Goal: Information Seeking & Learning: Learn about a topic

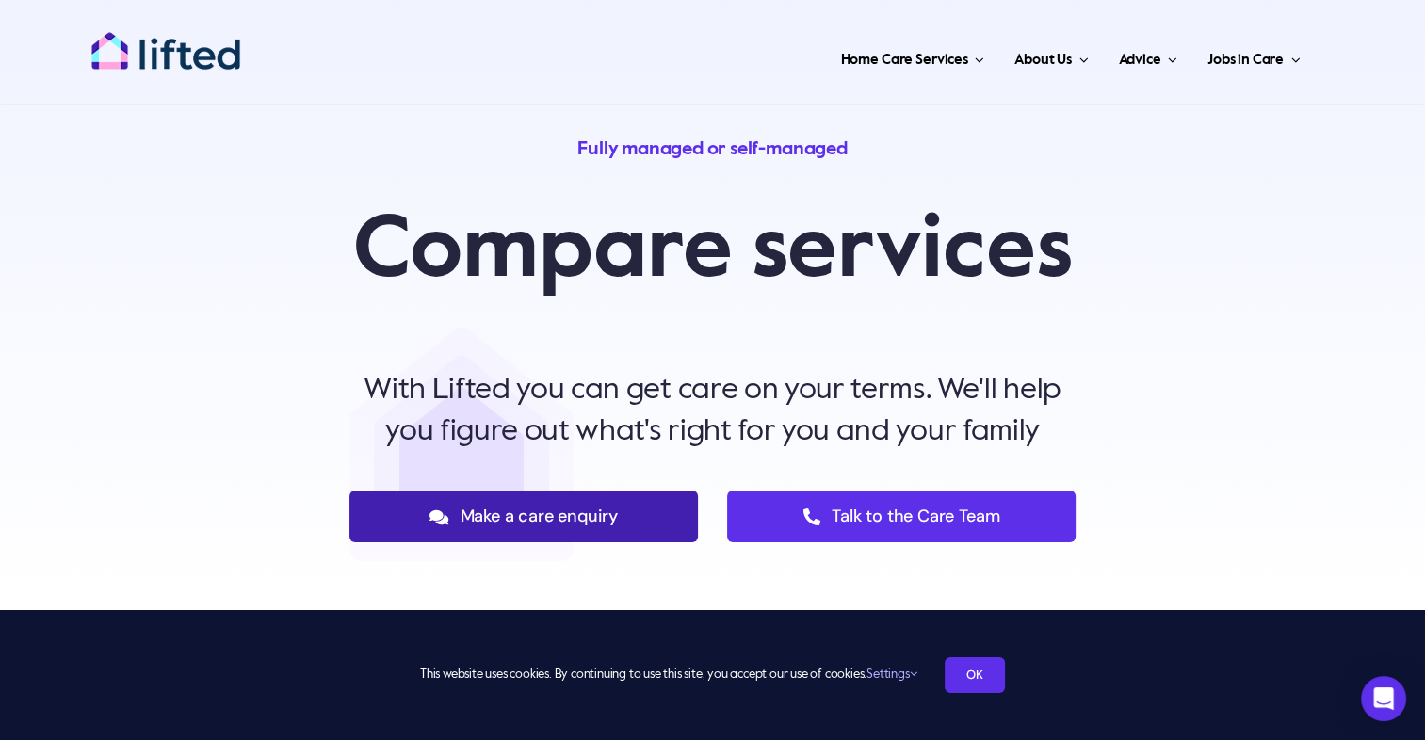
click at [554, 516] on span "Make a care enquiry" at bounding box center [539, 517] width 158 height 20
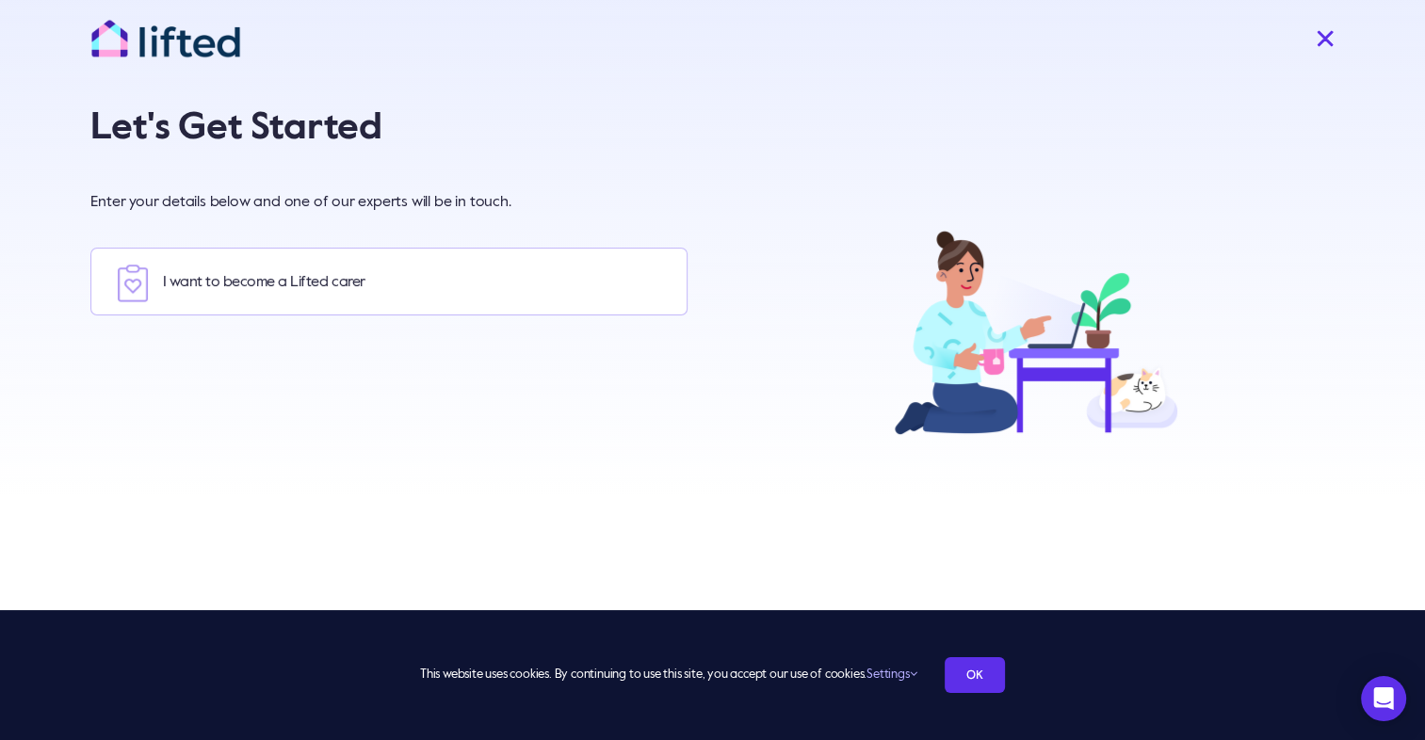
click at [1316, 38] on img "Close" at bounding box center [1325, 38] width 19 height 19
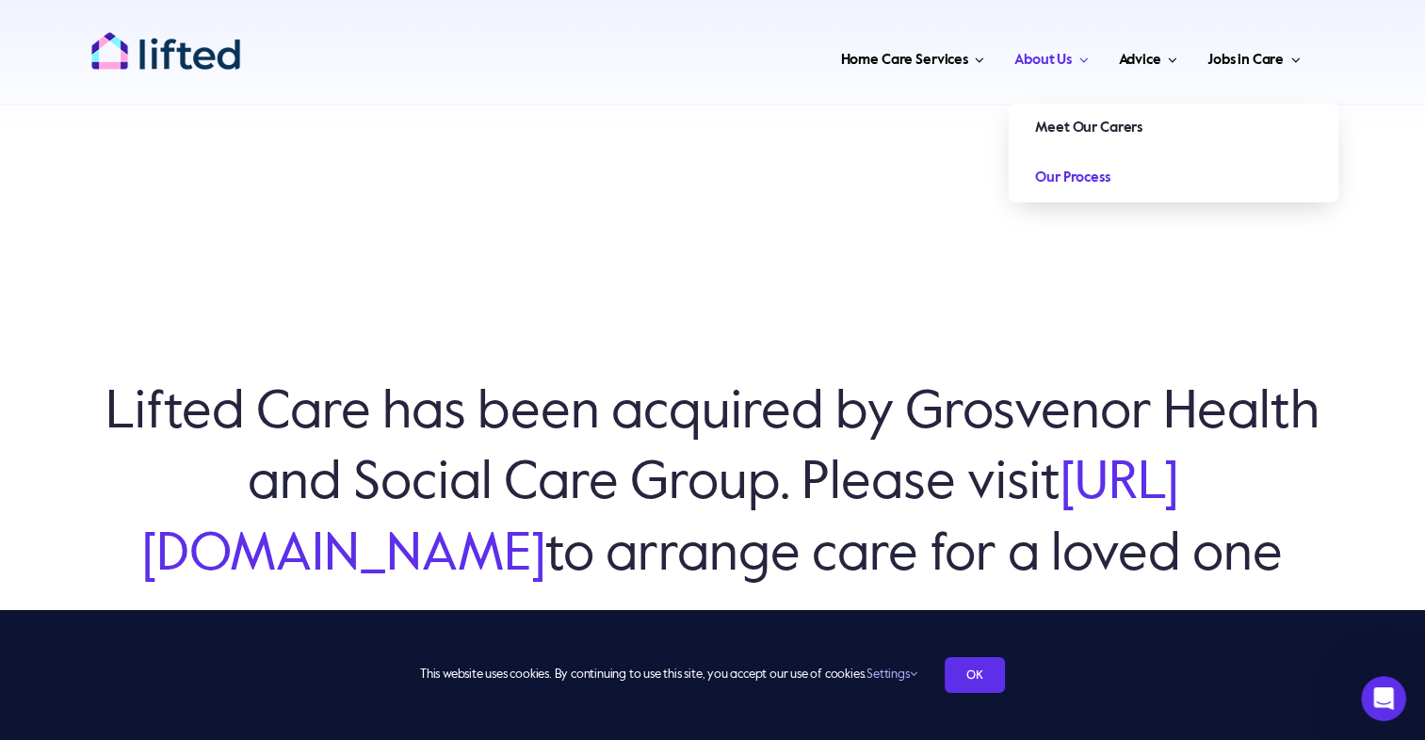
click at [1075, 187] on span "Our Process" at bounding box center [1072, 178] width 74 height 30
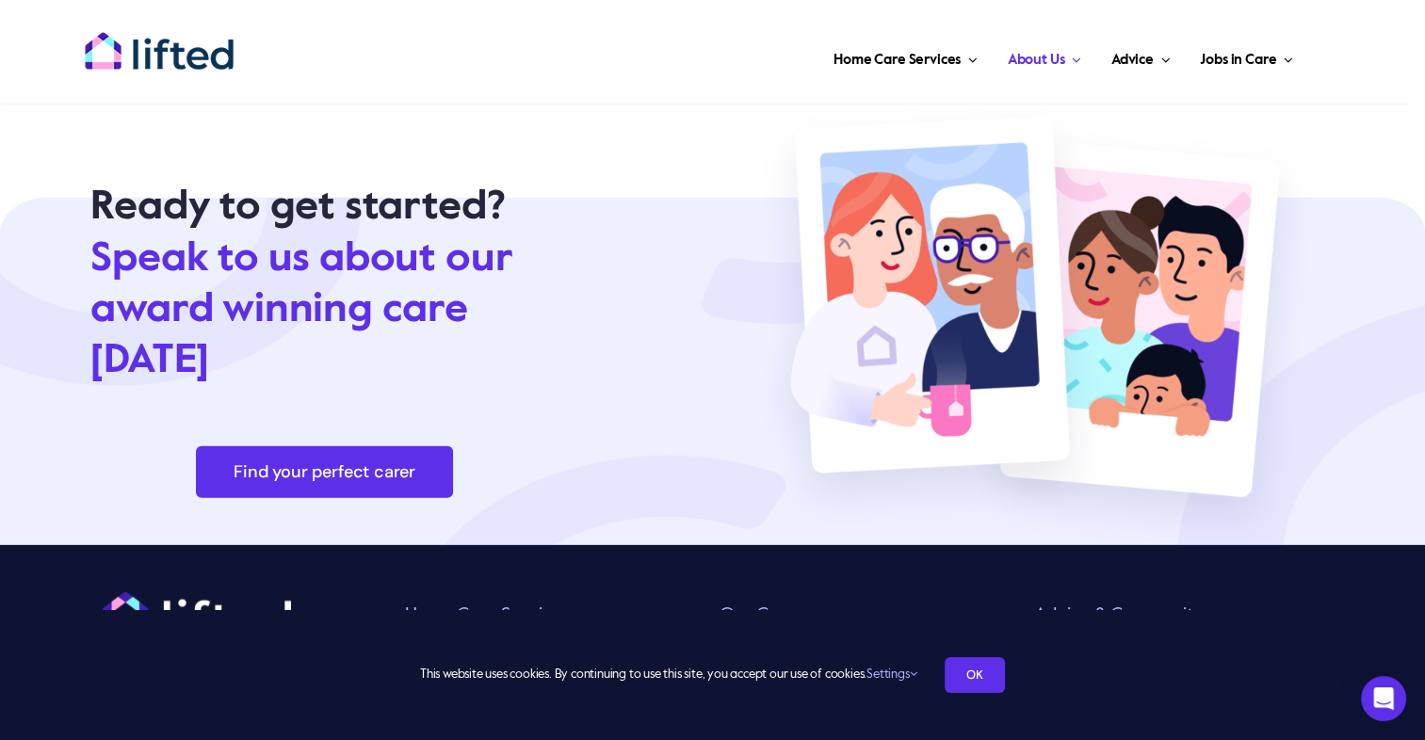
scroll to position [5238, 0]
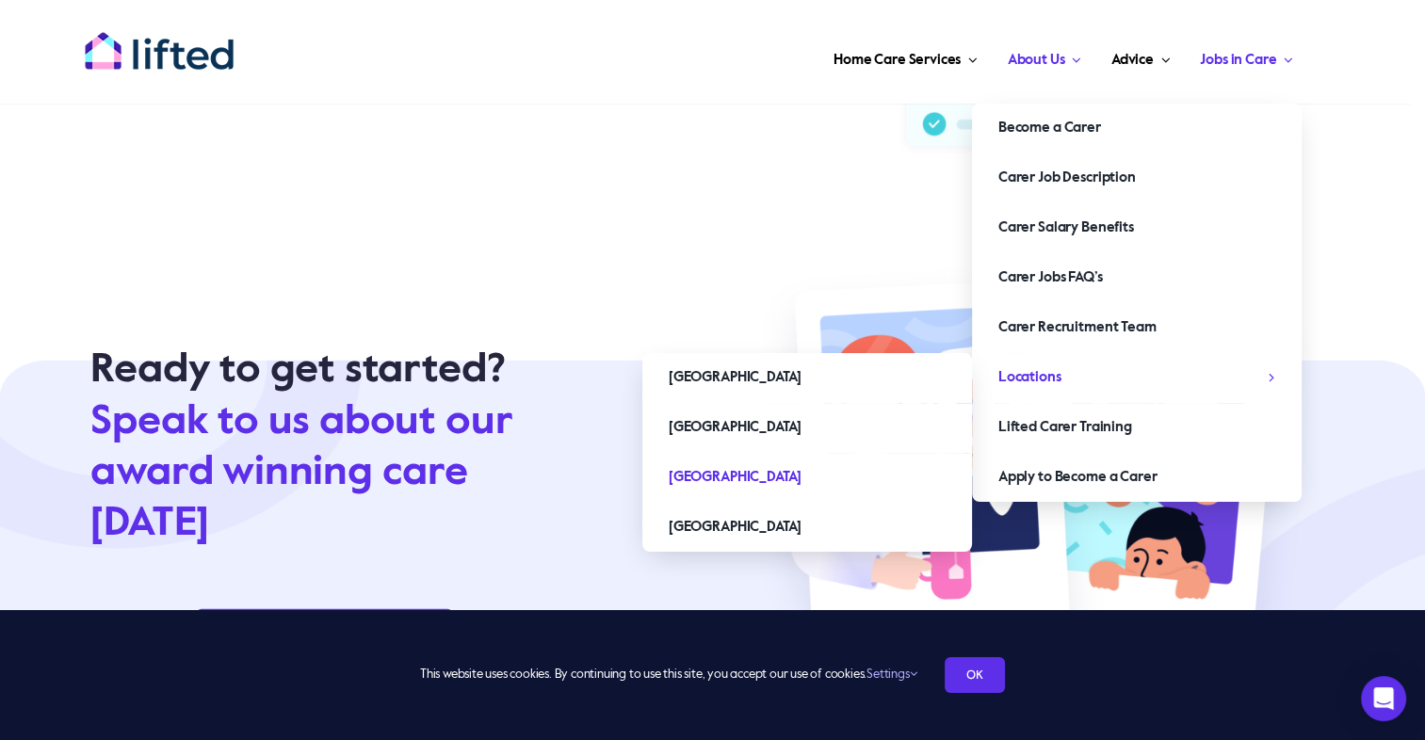
click at [701, 480] on span "Midlands" at bounding box center [735, 477] width 133 height 30
